Goal: Task Accomplishment & Management: Complete application form

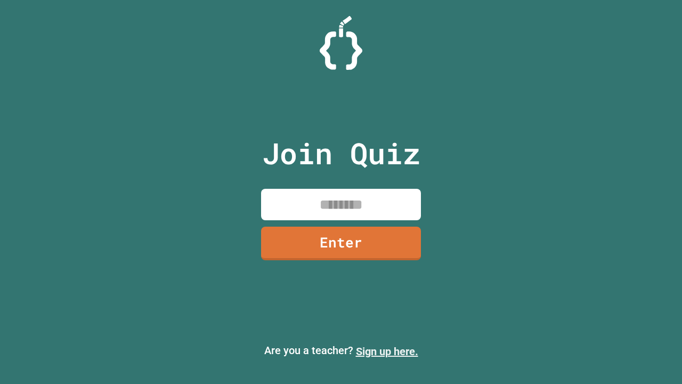
click at [387, 351] on link "Sign up here." at bounding box center [387, 351] width 62 height 13
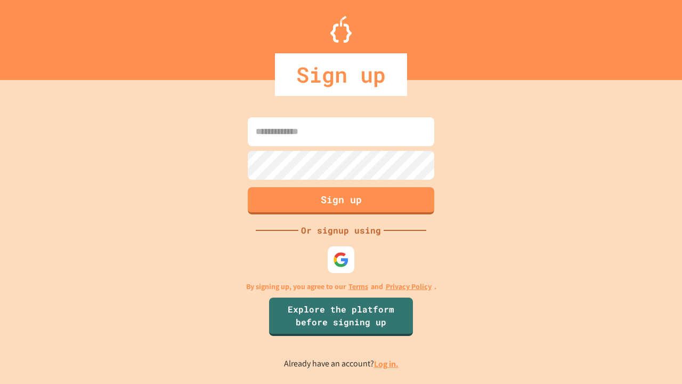
click at [387, 363] on link "Log in." at bounding box center [386, 363] width 25 height 11
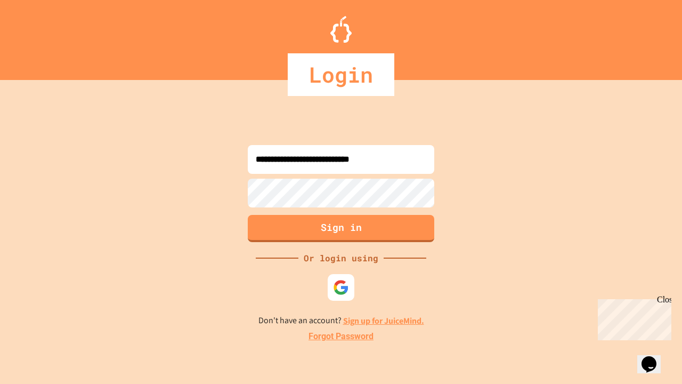
type input "**********"
